Goal: Transaction & Acquisition: Book appointment/travel/reservation

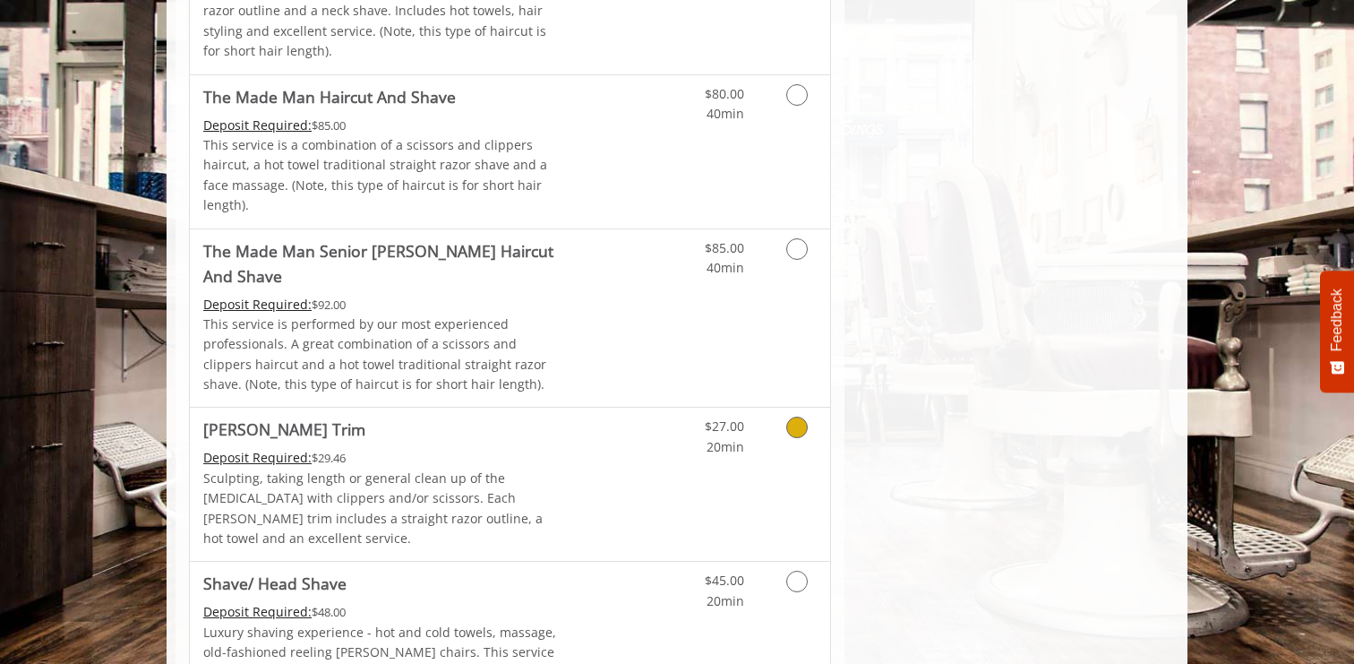
scroll to position [1718, 0]
click at [796, 416] on icon "Grooming services" at bounding box center [796, 426] width 21 height 21
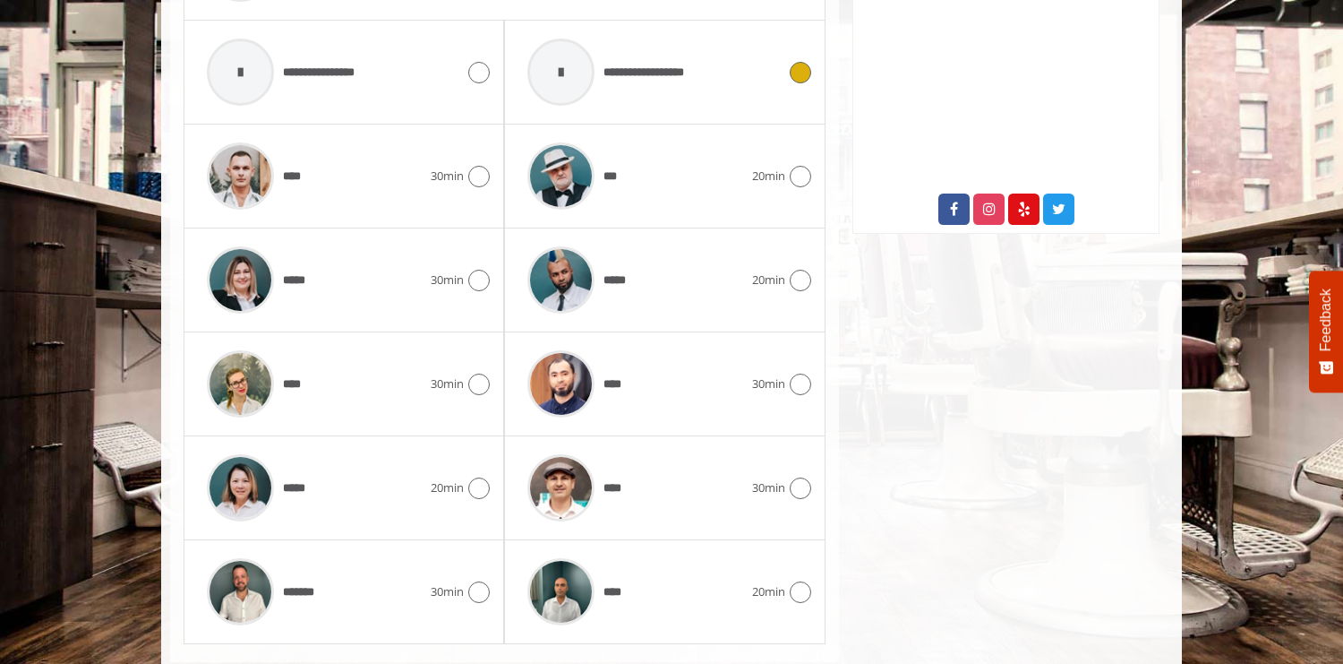
scroll to position [903, 0]
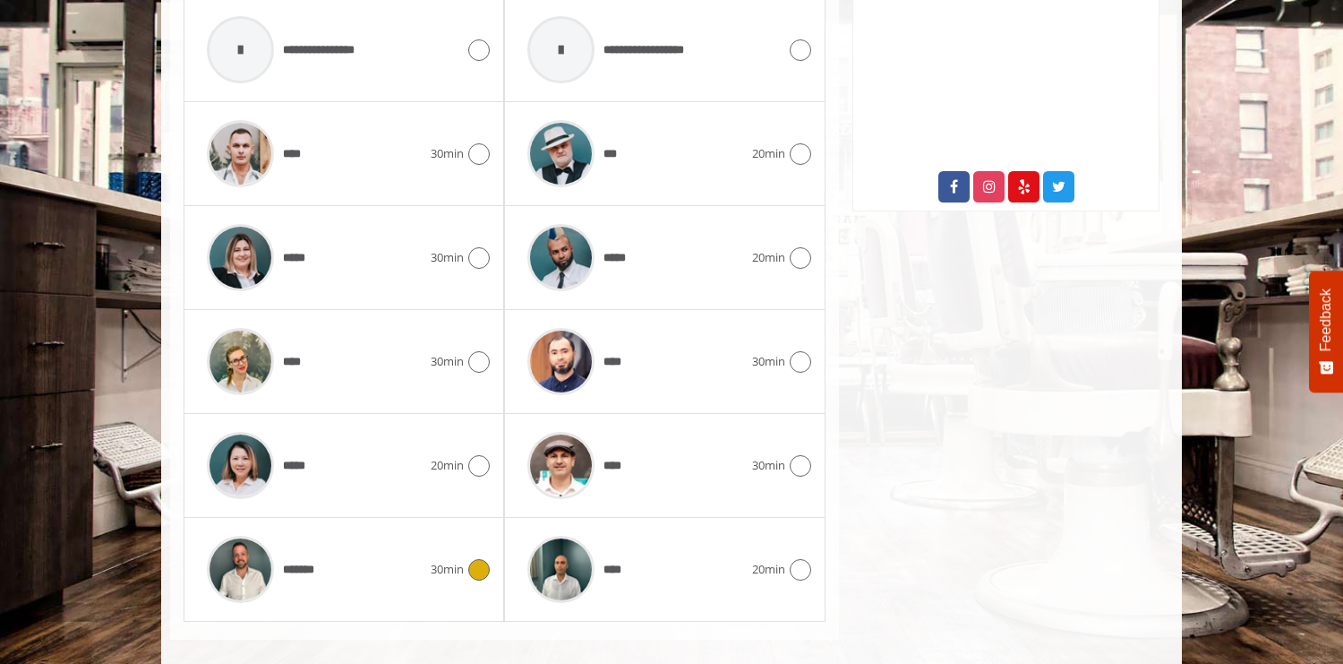
click at [483, 559] on icon at bounding box center [478, 569] width 21 height 21
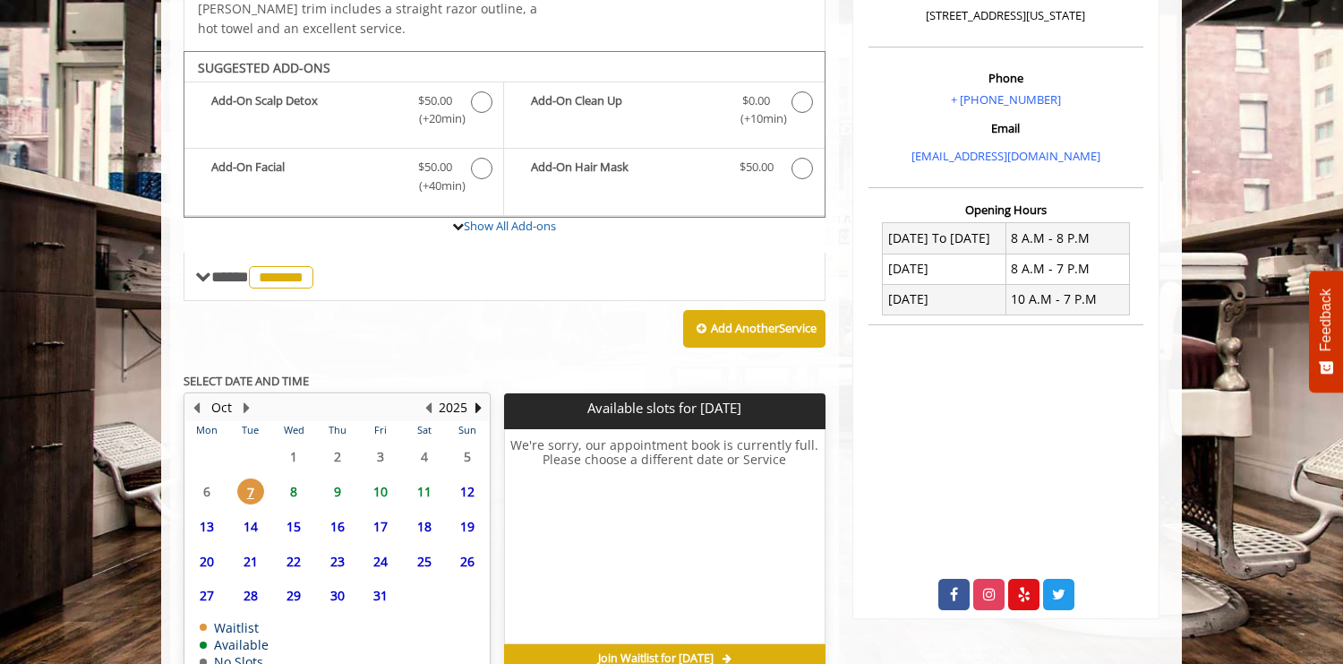
scroll to position [572, 0]
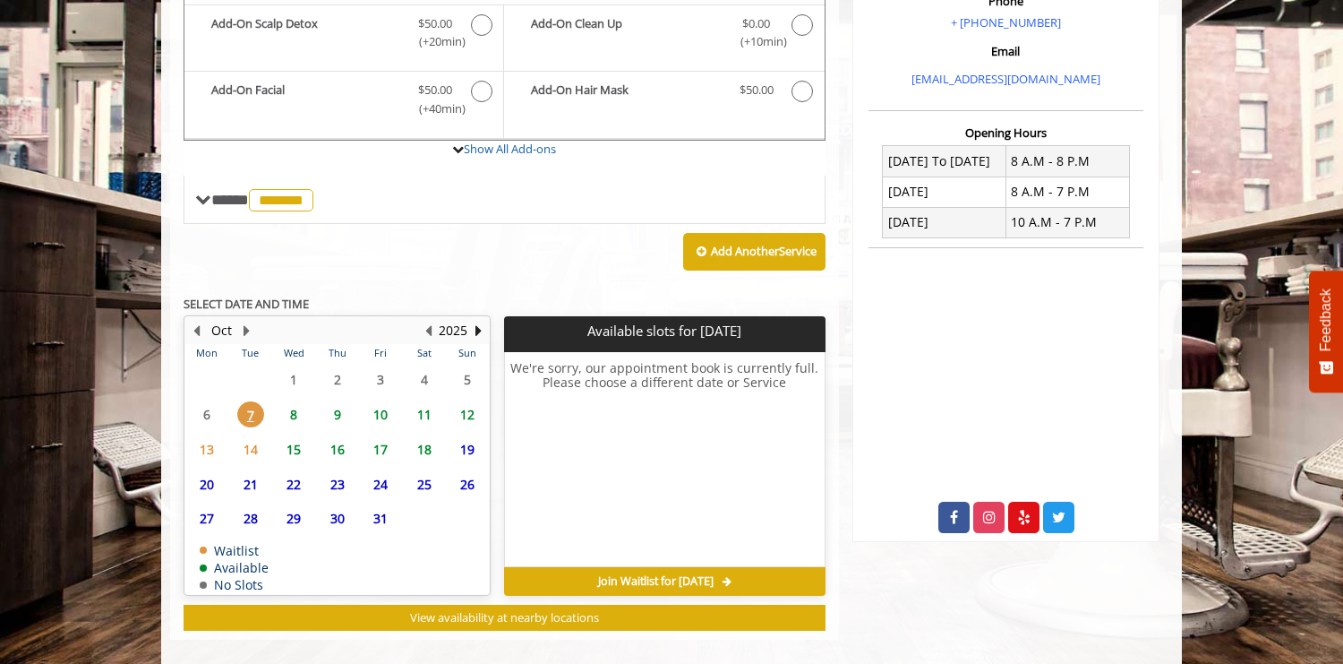
click at [294, 401] on span "8" at bounding box center [293, 414] width 27 height 26
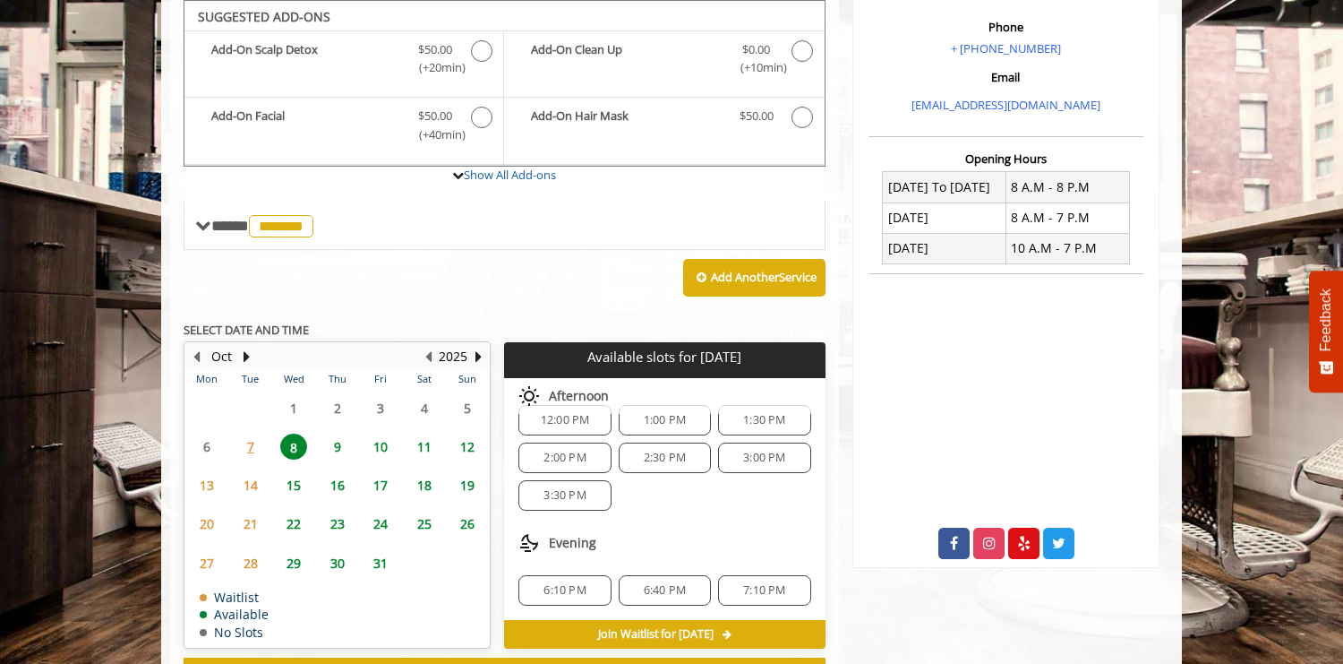
scroll to position [76, 0]
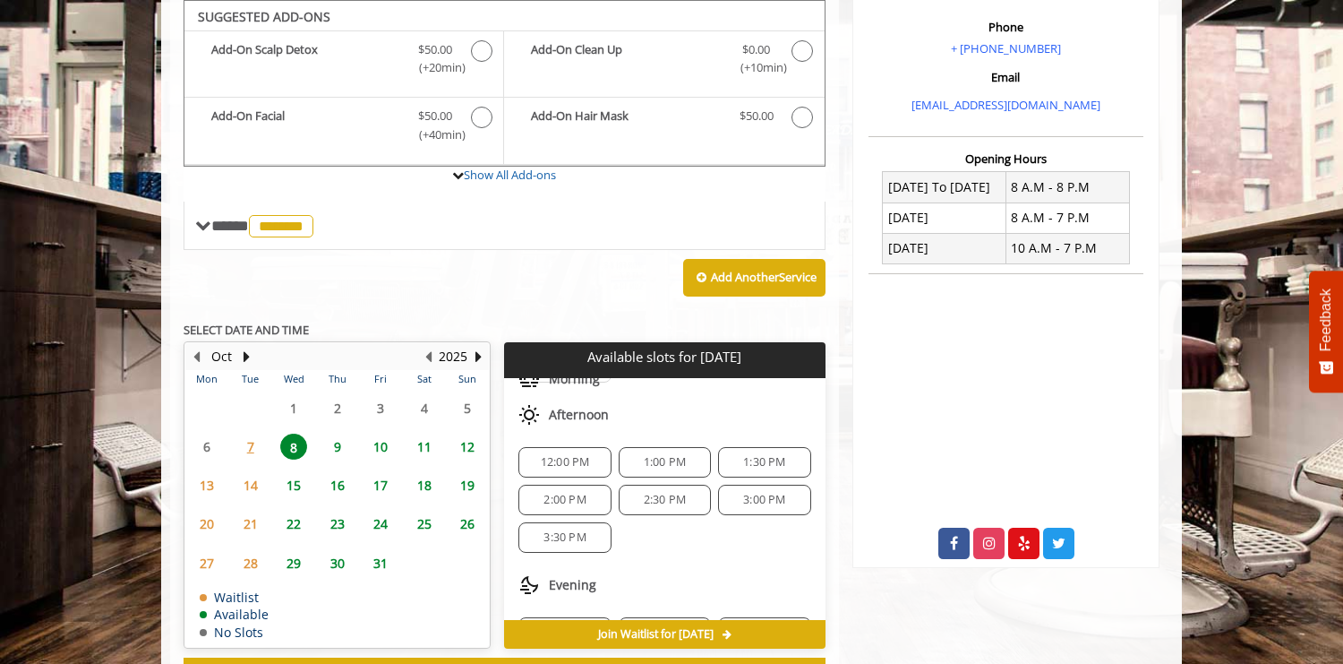
click at [559, 455] on span "12:00 PM" at bounding box center [565, 462] width 49 height 14
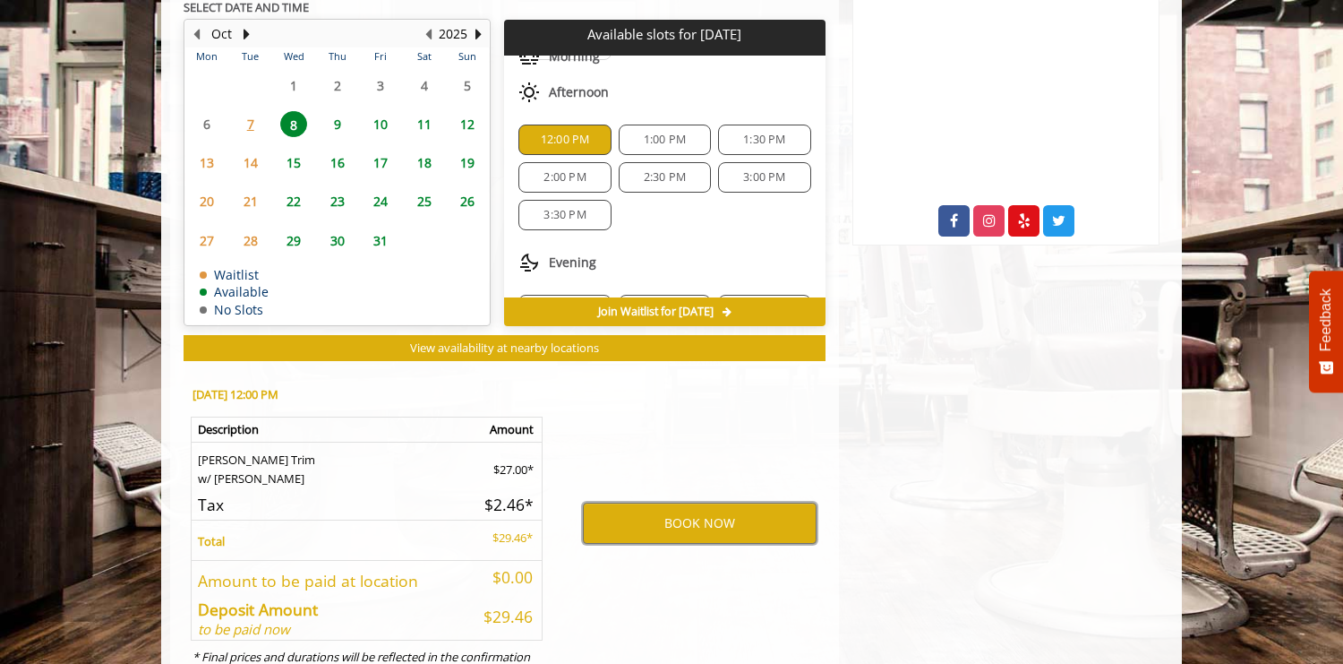
scroll to position [873, 0]
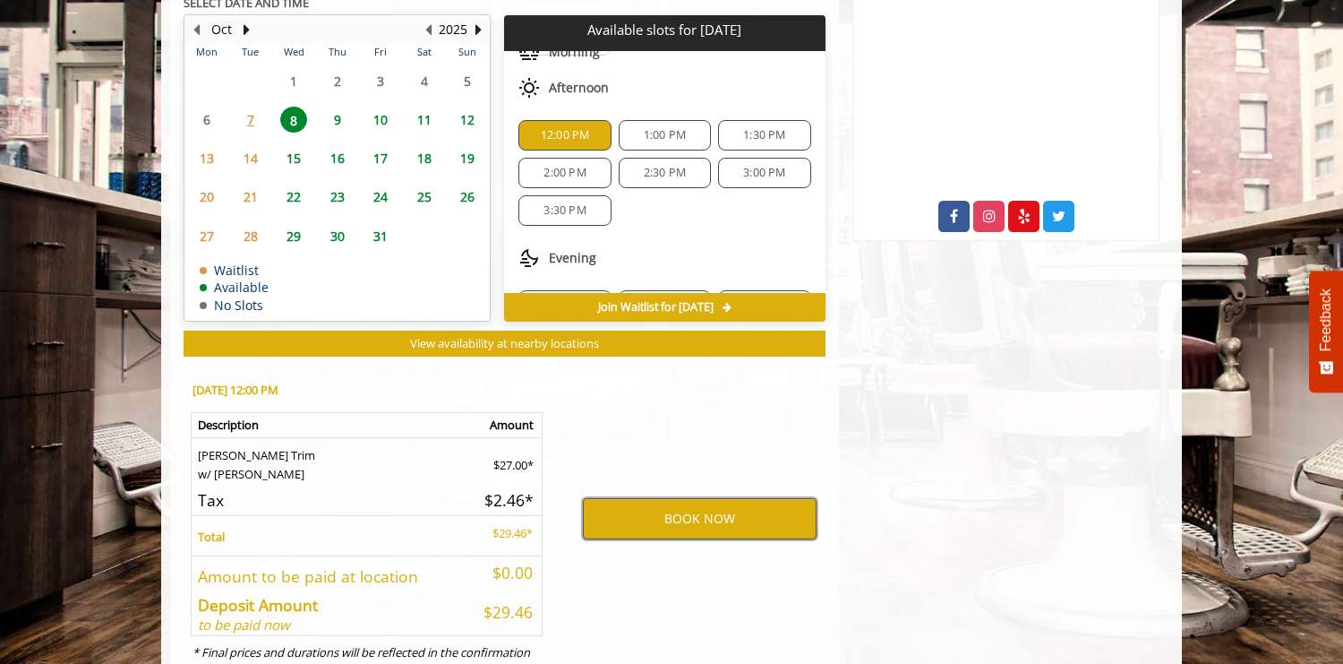
click at [688, 504] on button "BOOK NOW" at bounding box center [700, 518] width 234 height 41
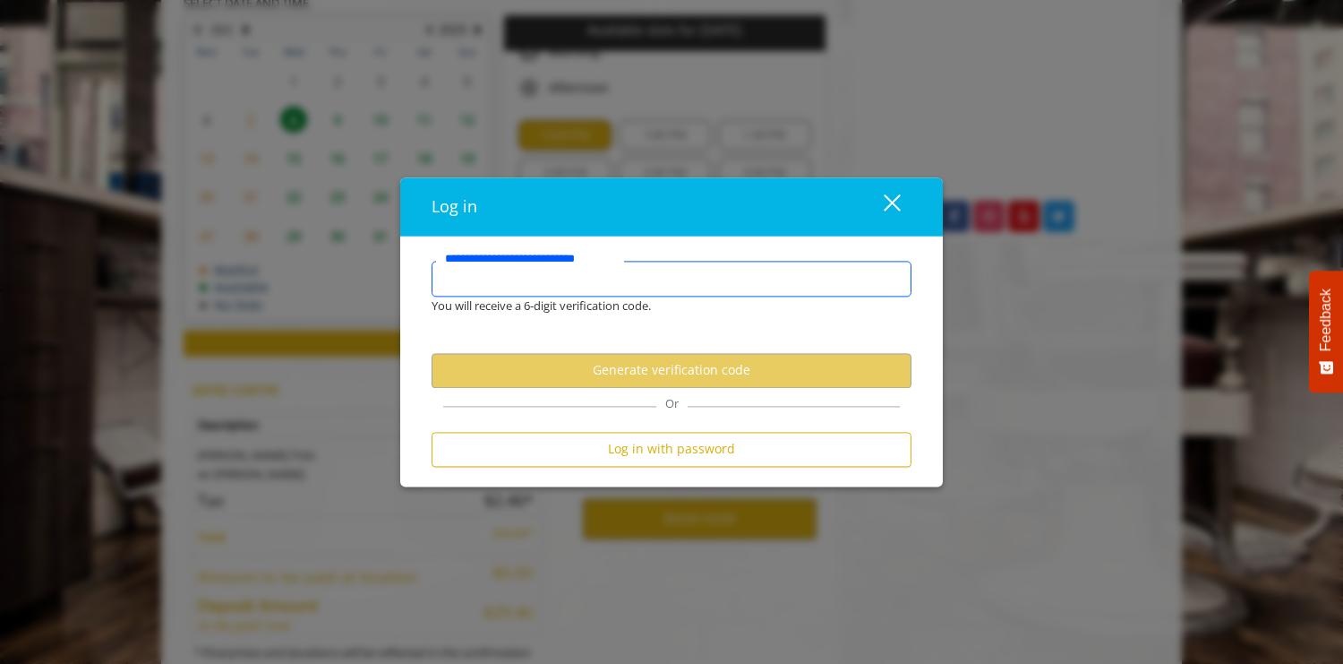
click at [549, 285] on input "**********" at bounding box center [672, 279] width 480 height 36
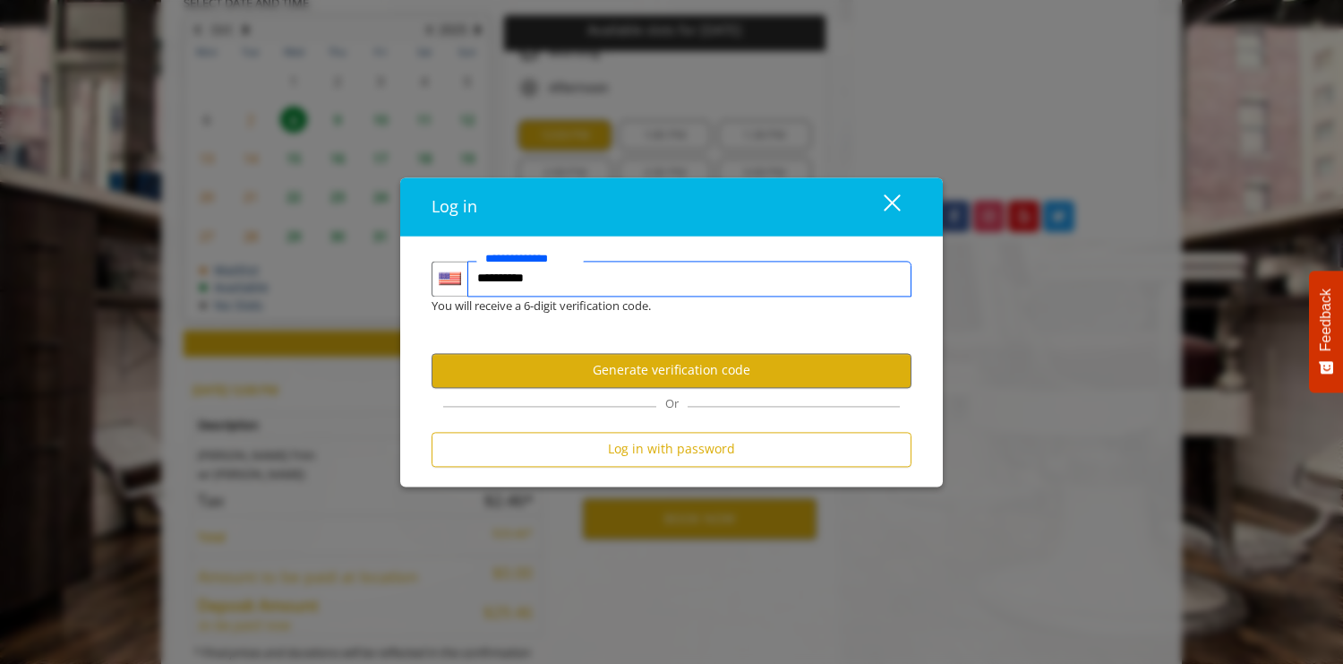
type input "**********"
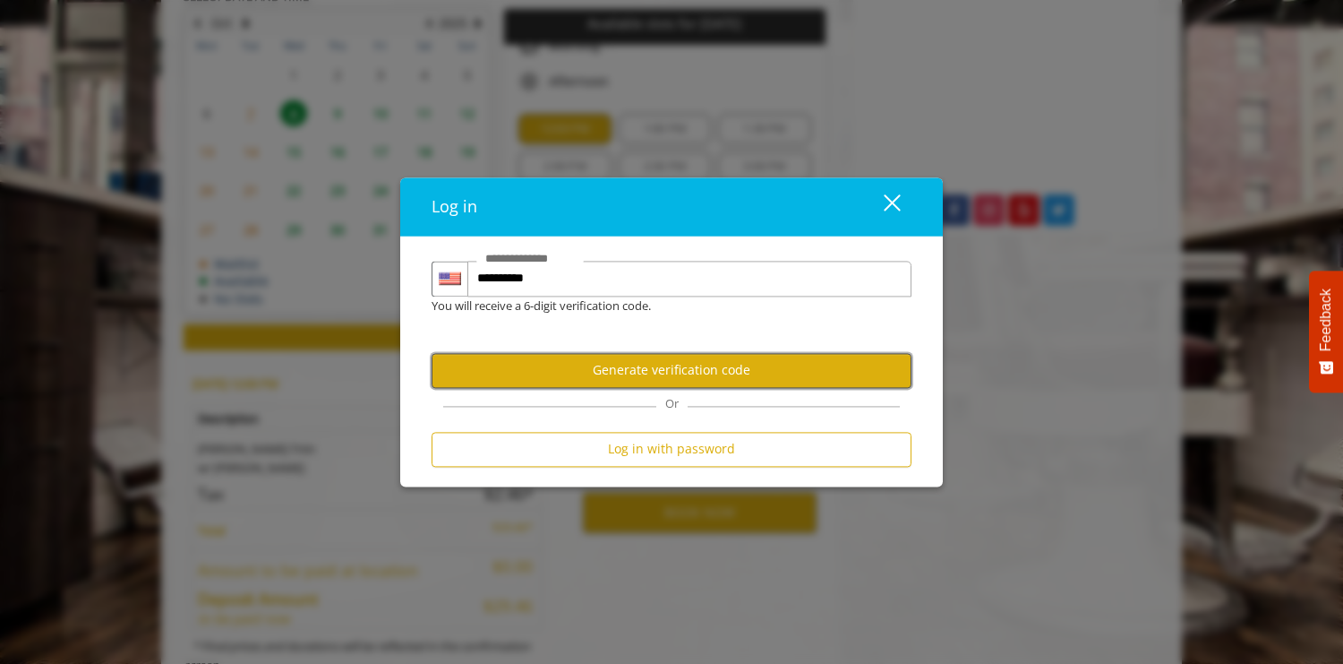
click at [609, 367] on button "Generate verification code" at bounding box center [672, 370] width 480 height 35
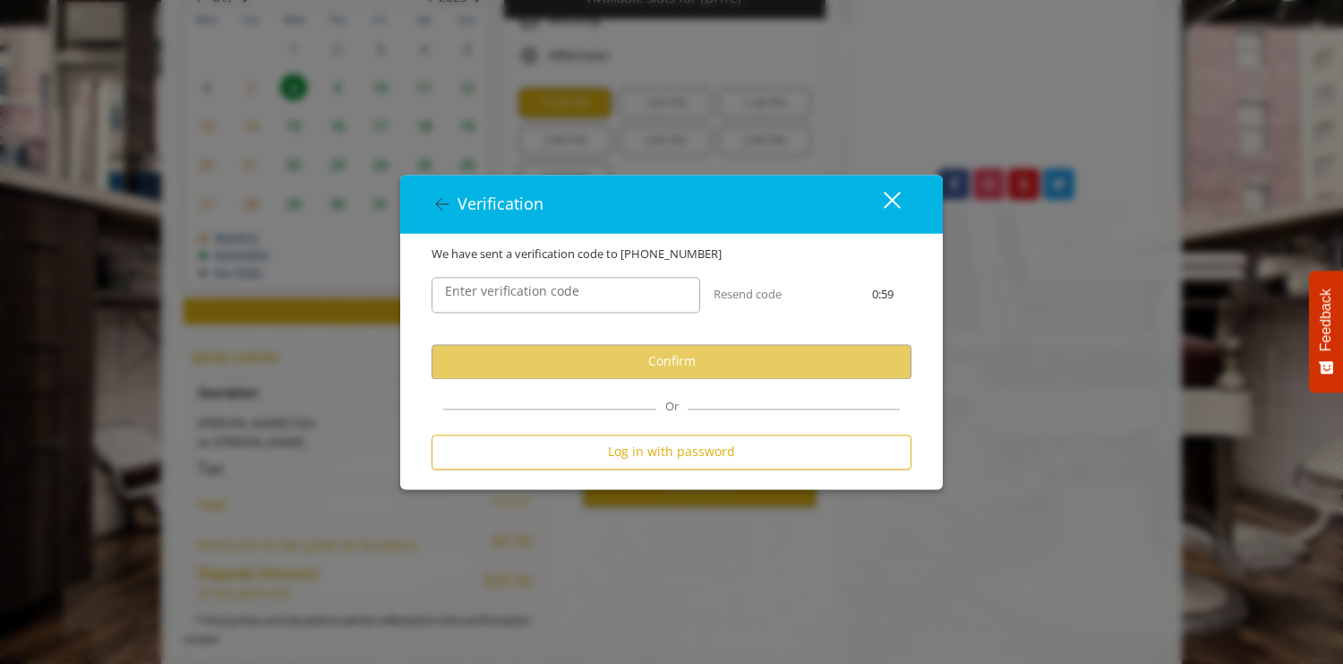
scroll to position [909, 0]
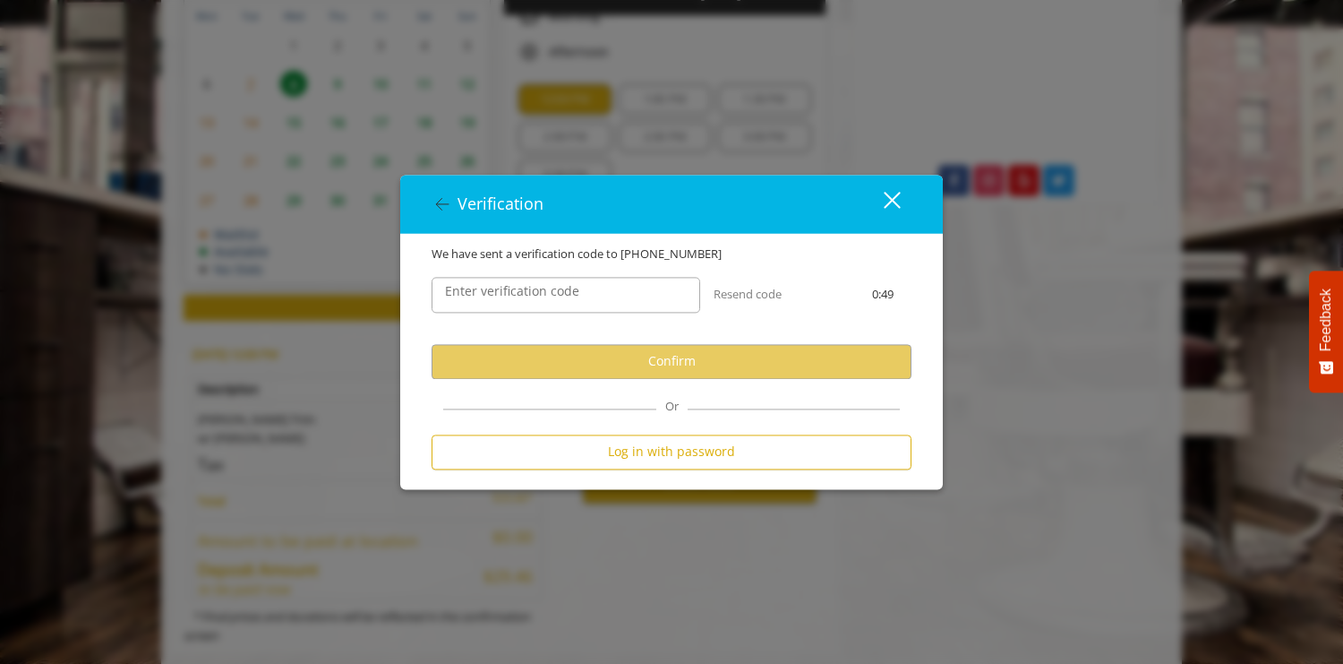
click at [499, 289] on label "Enter verification code" at bounding box center [512, 291] width 152 height 20
click at [499, 289] on input "Enter verification code" at bounding box center [566, 295] width 269 height 36
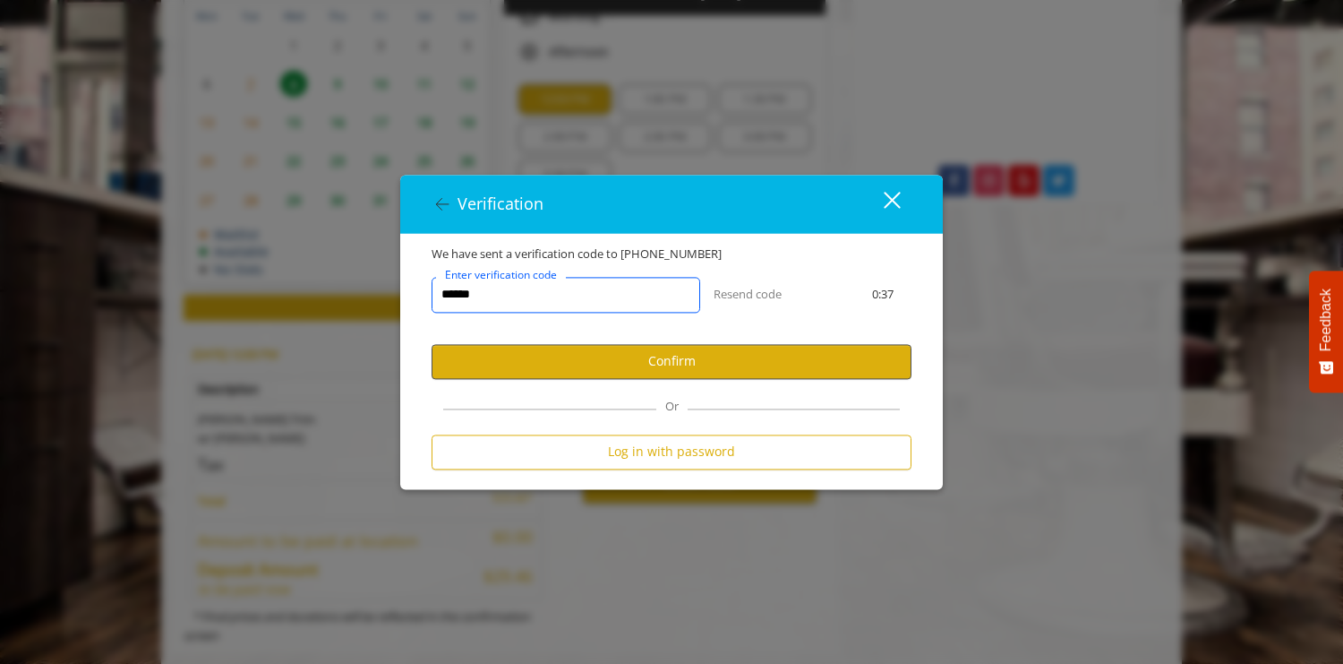
type input "******"
click at [708, 363] on button "Confirm" at bounding box center [672, 361] width 480 height 35
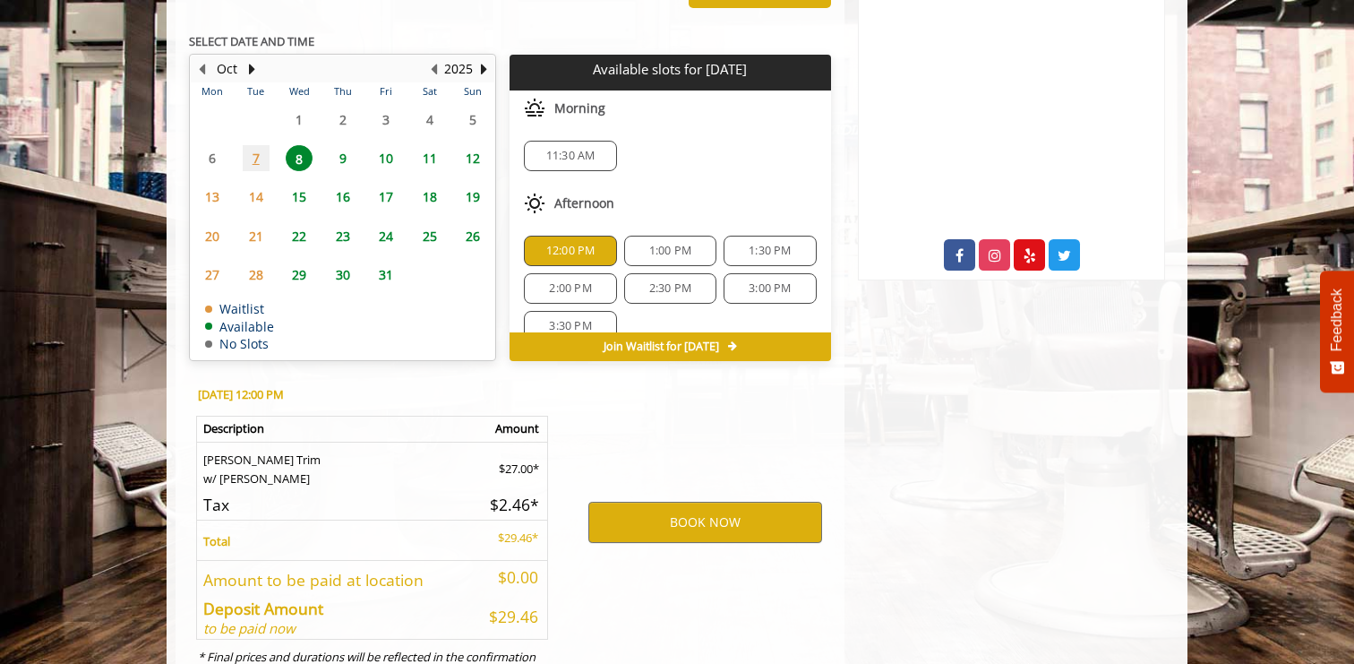
scroll to position [888, 0]
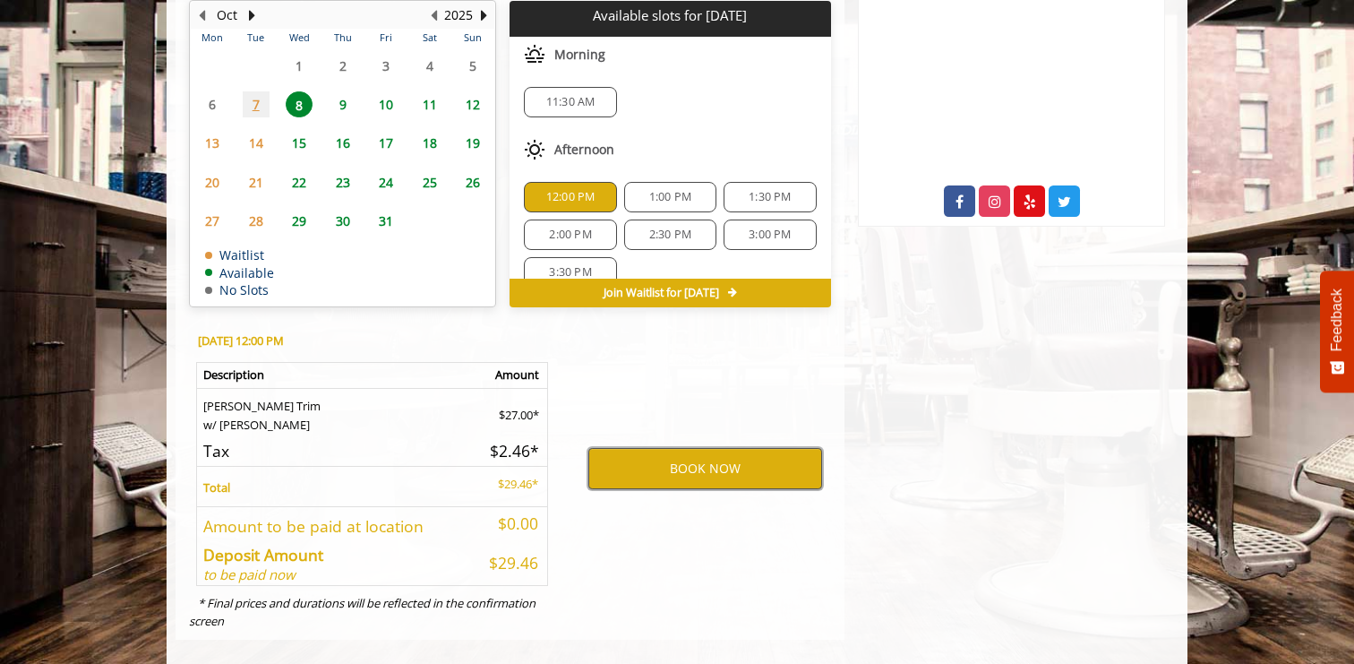
click at [695, 462] on button "BOOK NOW" at bounding box center [705, 468] width 234 height 41
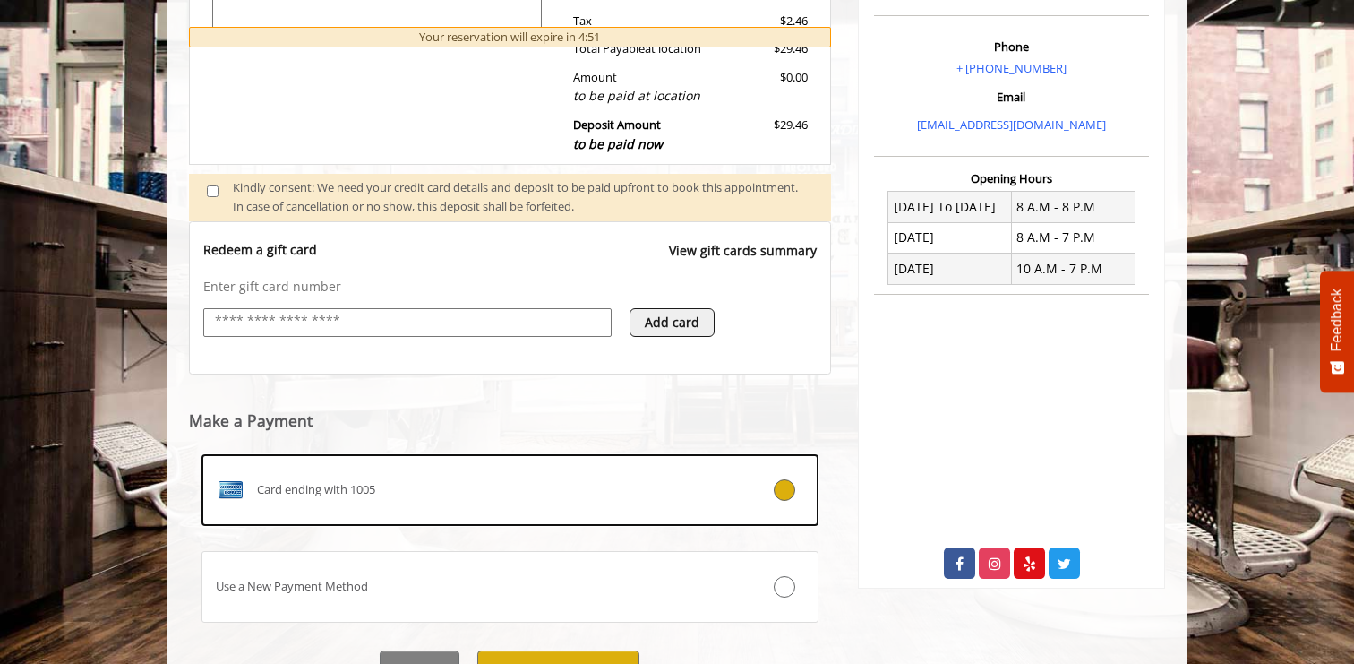
scroll to position [616, 0]
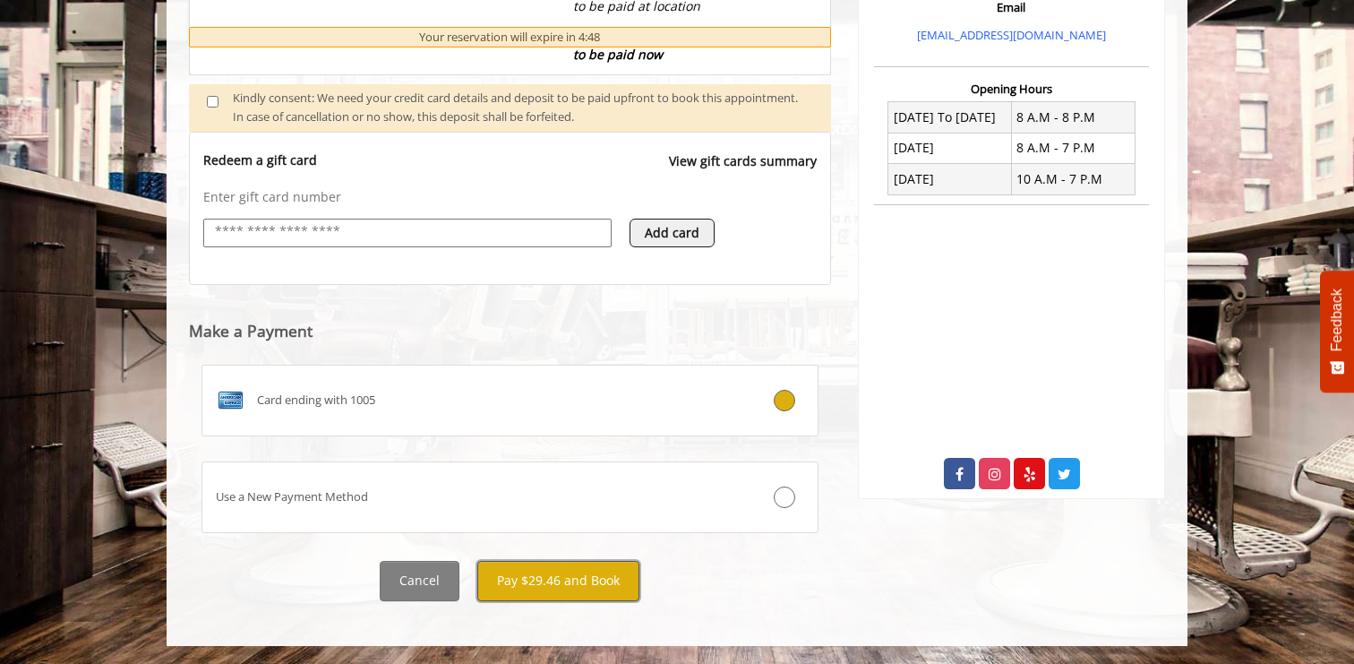
click at [558, 579] on button "Pay $29.46 and Book" at bounding box center [558, 581] width 162 height 40
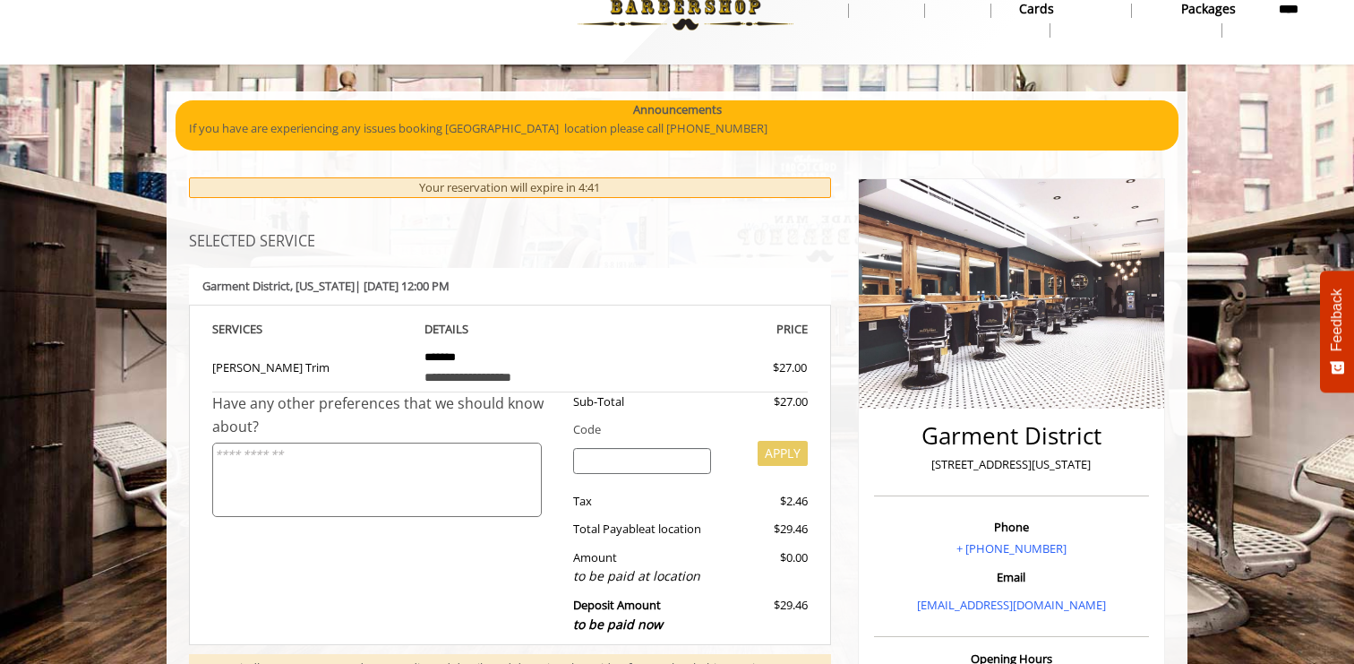
scroll to position [0, 0]
